Goal: Find contact information: Find contact information

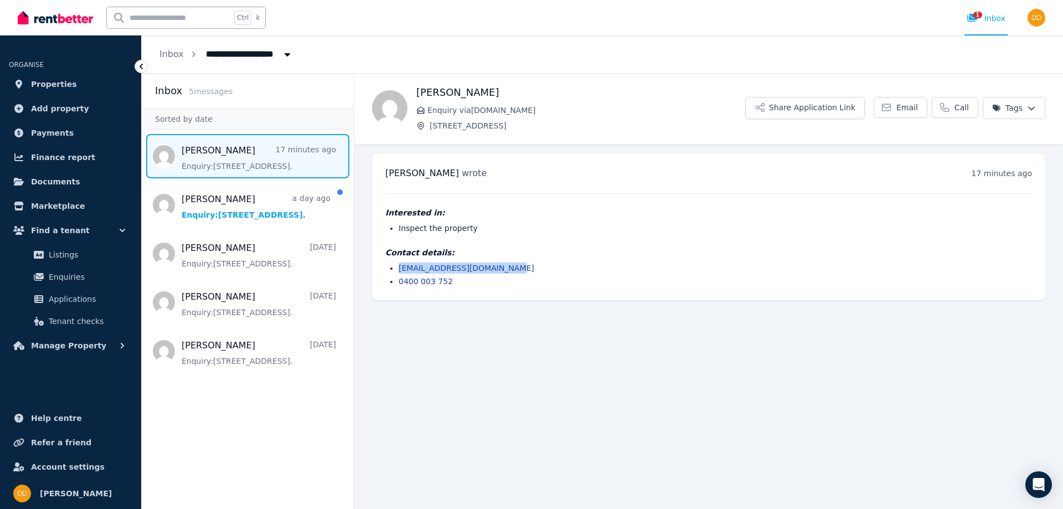
drag, startPoint x: 516, startPoint y: 266, endPoint x: 405, endPoint y: 268, distance: 111.8
click at [398, 271] on ul "[EMAIL_ADDRESS][DOMAIN_NAME] 0400 003 752" at bounding box center [708, 274] width 646 height 24
copy link "[EMAIL_ADDRESS][DOMAIN_NAME]"
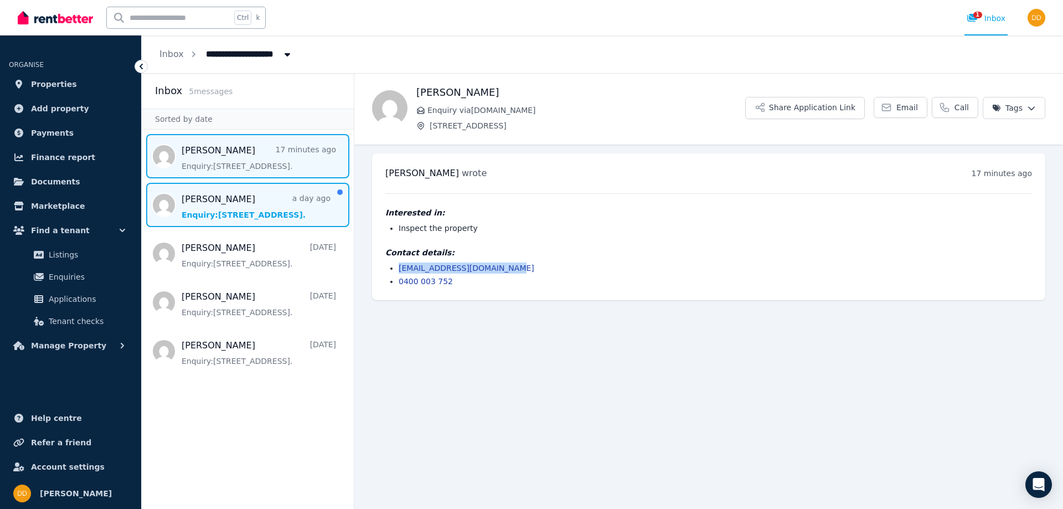
click at [237, 197] on span "Message list" at bounding box center [248, 205] width 212 height 44
